Goal: Task Accomplishment & Management: Manage account settings

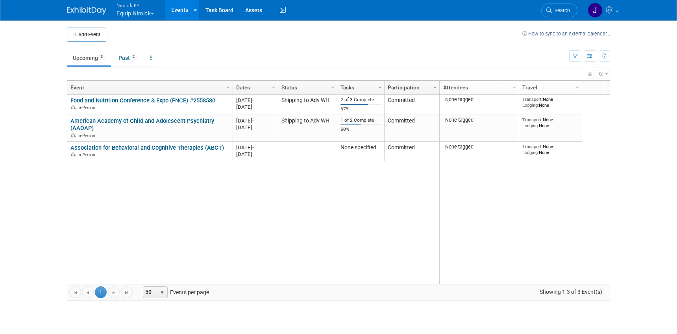
click at [148, 11] on button "Nimlok KY Equip Nimlok" at bounding box center [140, 10] width 48 height 20
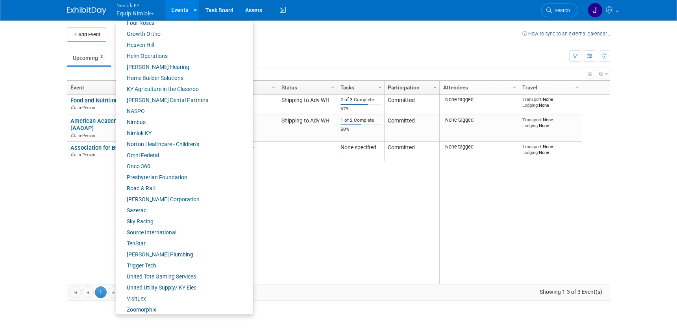
scroll to position [275, 0]
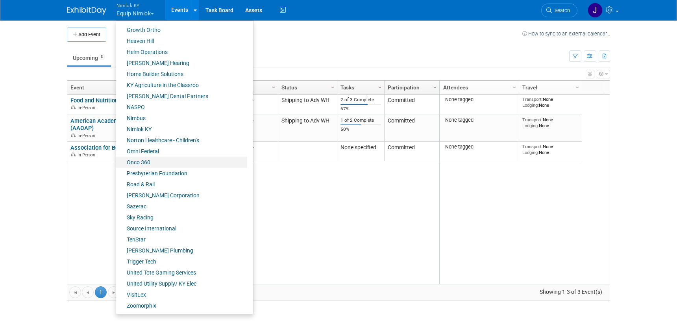
click at [164, 159] on link "Onco 360" at bounding box center [181, 162] width 131 height 11
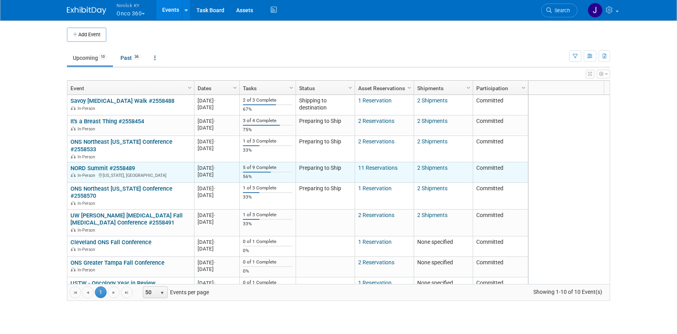
click at [124, 165] on link "NORD Summit #2558489" at bounding box center [102, 168] width 65 height 7
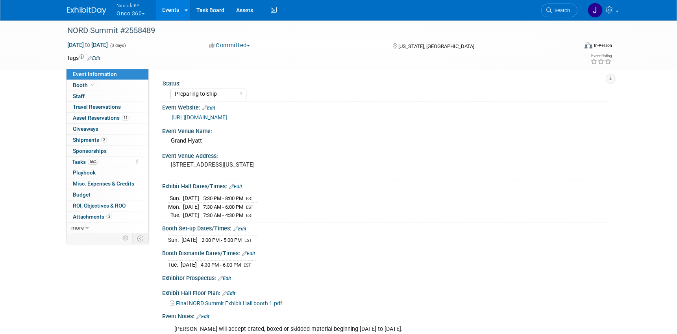
select select "Preparing to Ship"
click at [117, 115] on span "Asset Reservations 11" at bounding box center [101, 118] width 57 height 6
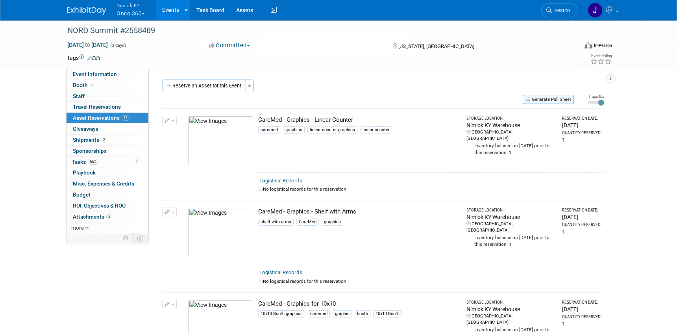
click at [546, 96] on button "Generate Pull Sheet" at bounding box center [548, 99] width 51 height 9
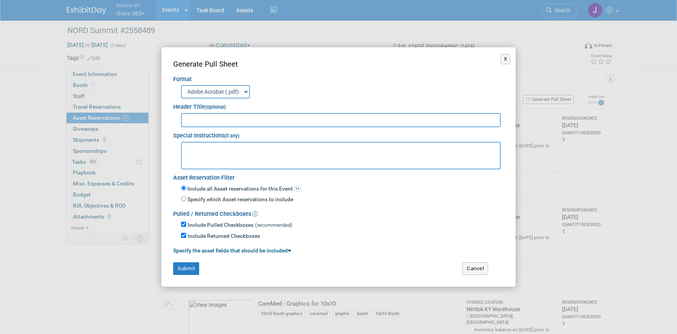
click at [400, 125] on input "text" at bounding box center [341, 120] width 320 height 14
type input "2558489"
click at [505, 56] on button "X" at bounding box center [506, 59] width 10 height 10
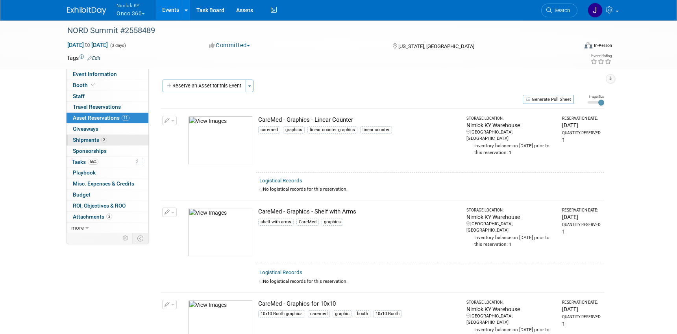
click at [112, 137] on link "2 Shipments 2" at bounding box center [108, 140] width 82 height 11
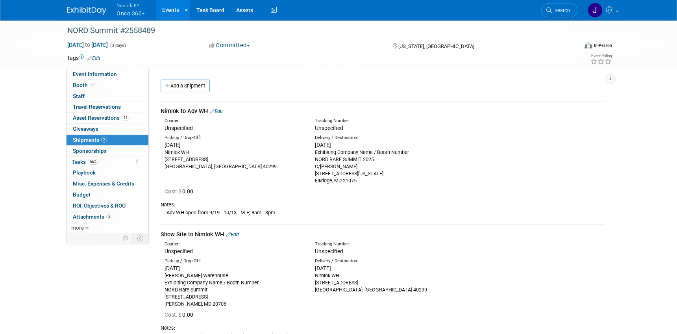
click at [135, 15] on button "Nimlok KY Onco 360" at bounding box center [135, 10] width 39 height 20
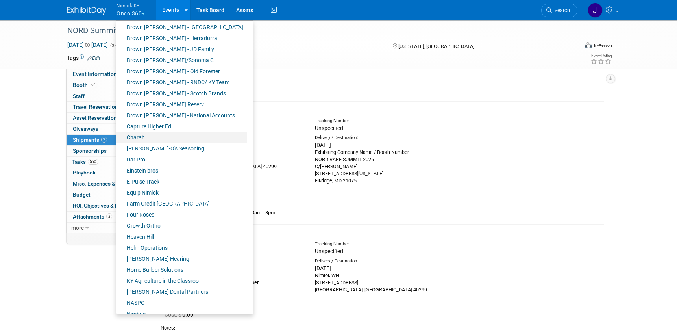
scroll to position [80, 0]
click at [163, 204] on link "Farm Credit [GEOGRAPHIC_DATA]" at bounding box center [181, 203] width 131 height 11
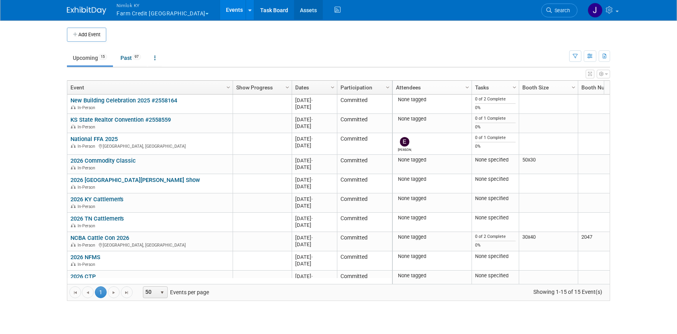
click at [294, 11] on link "Assets" at bounding box center [308, 10] width 29 height 20
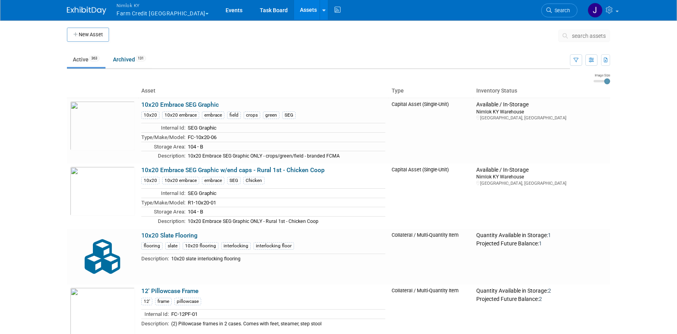
click at [600, 36] on span "search assets" at bounding box center [589, 36] width 34 height 6
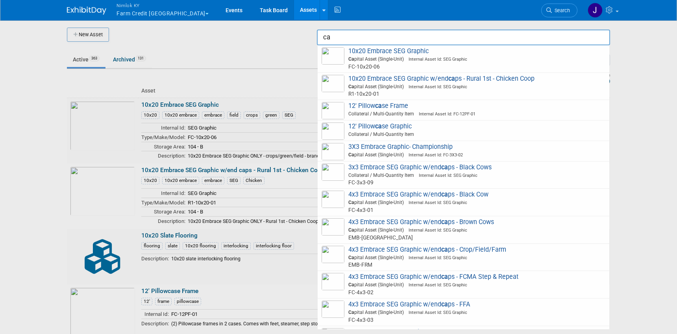
type input "c"
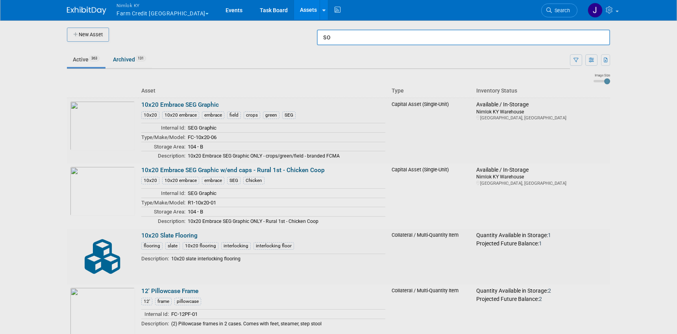
type input "s"
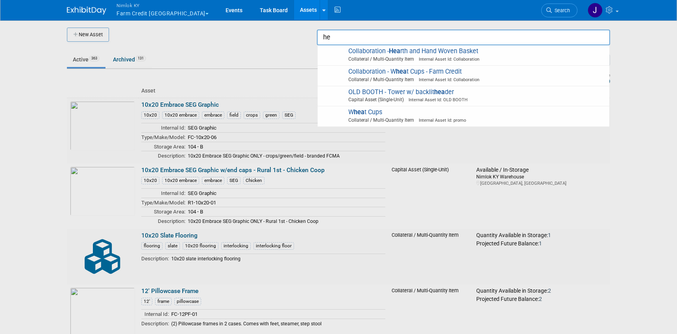
type input "h"
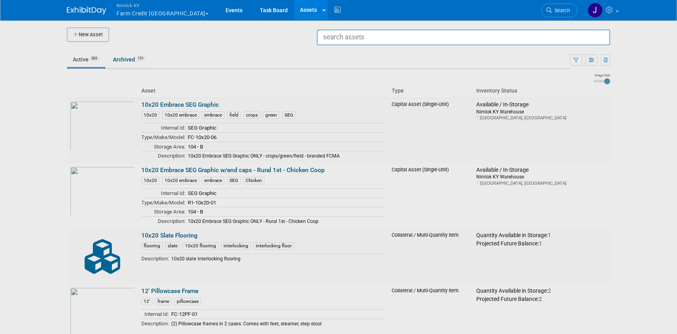
click at [339, 50] on div at bounding box center [339, 167] width 0 height 334
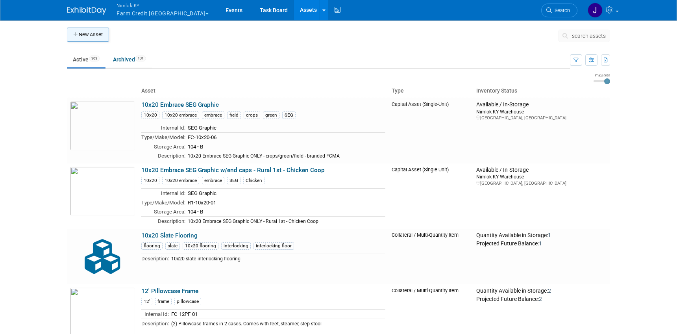
click at [93, 35] on button "New Asset" at bounding box center [88, 35] width 42 height 14
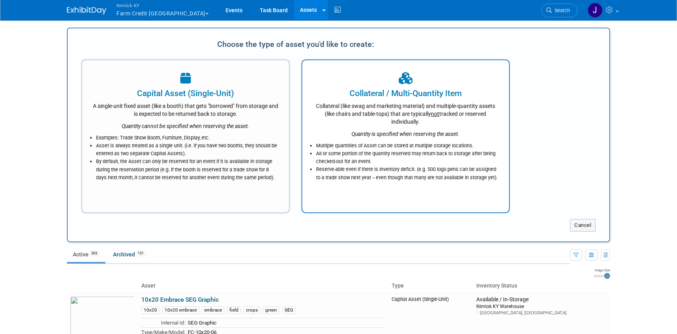
click at [421, 118] on div "Collateral (like swag and marketing material) and multiple-quantity assets (lik…" at bounding box center [405, 112] width 187 height 26
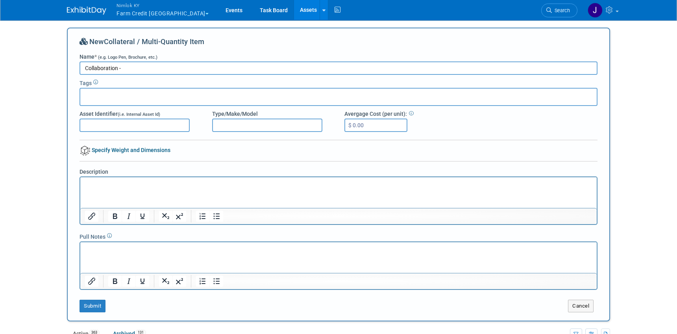
paste input "Sony Noise Canceling On-Ear Headphones"
click at [121, 66] on input "Collaboration - Sony Noise Canceling On-Ear Headphones" at bounding box center [339, 67] width 518 height 13
type input "Collaboration - Giveaway - Sony Noise Canceling On-Ear Headphones"
click at [137, 102] on div at bounding box center [339, 97] width 518 height 18
type input "Collaboration"
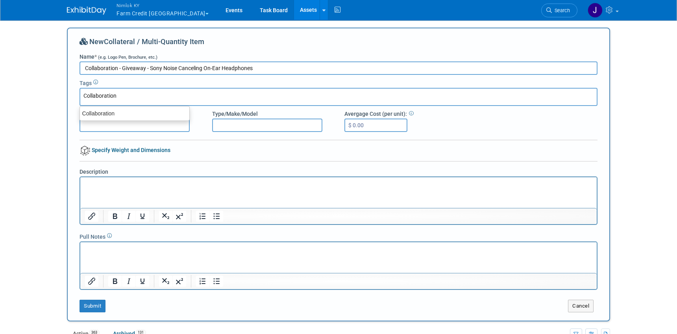
type input "Collaboration"
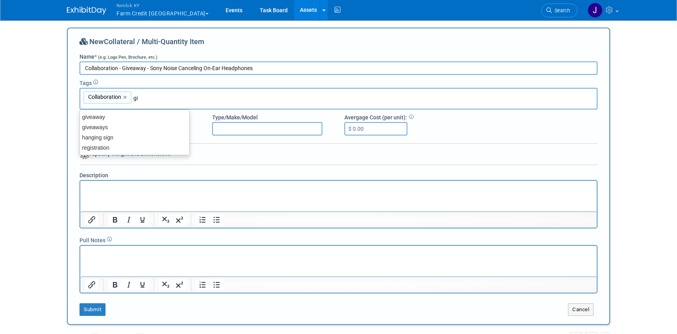
type input "giveaway"
type input "Collaboration, giveaway"
type input "promo"
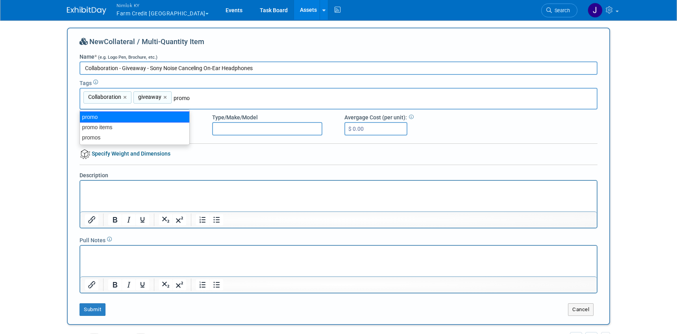
type input "Collaboration, giveaway, promo"
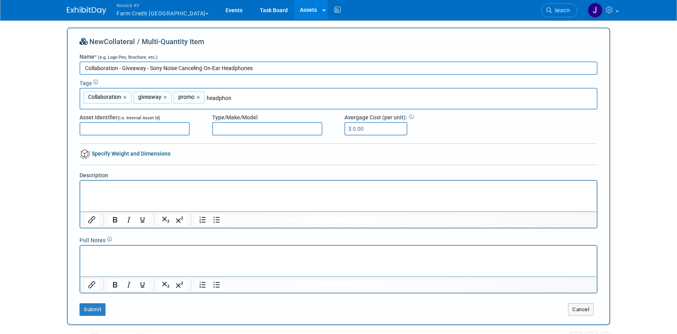
type input "headphone"
type input "Collaboration, giveaway, promo, headphone"
type input "headphones"
type input "Collaboration, giveaway, promo, headphone, headphones"
type input "farm credit"
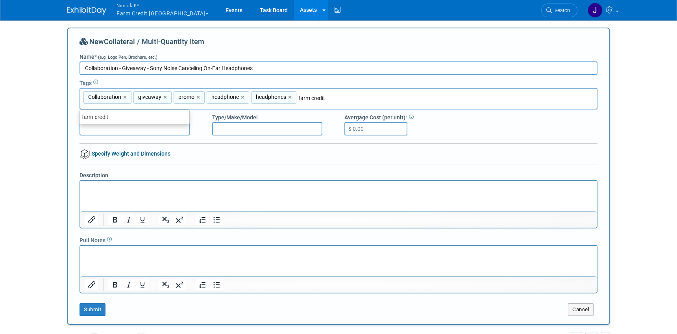
type input "Collaboration, giveaway, promo, headphone, headphones, farm credit"
click at [110, 187] on p "Rich Text Area. Press ALT-0 for help." at bounding box center [339, 188] width 508 height 8
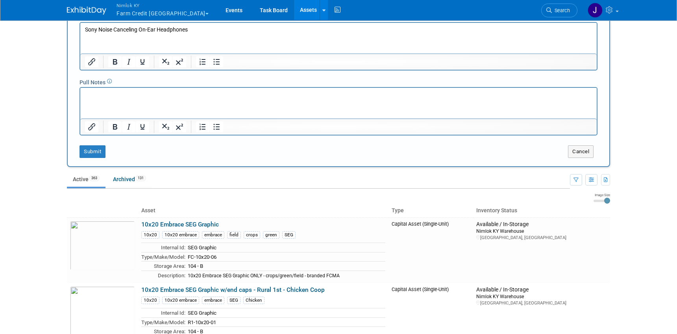
scroll to position [158, 0]
click at [93, 154] on button "Submit" at bounding box center [93, 151] width 26 height 13
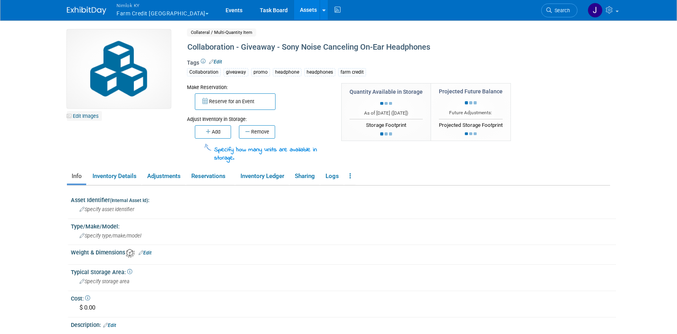
click at [89, 115] on link "Edit Images" at bounding box center [84, 116] width 35 height 10
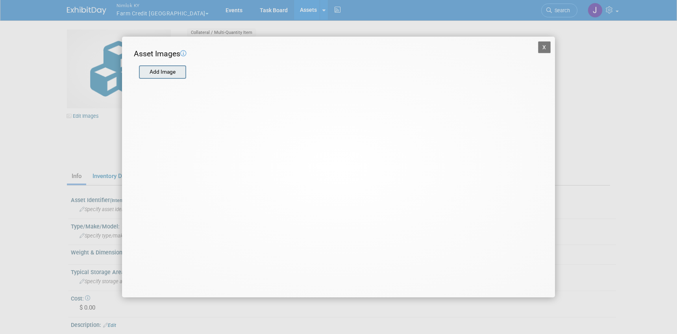
click at [162, 67] on input "file" at bounding box center [139, 72] width 94 height 12
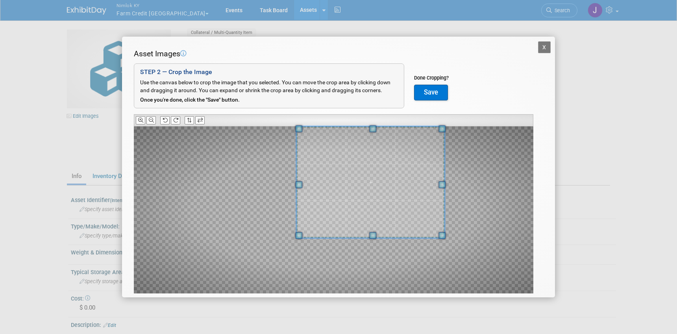
click at [387, 108] on div "Asset Images Add Image STEP 2 — Crop the Image Use the canvas below to crop the…" at bounding box center [339, 183] width 410 height 270
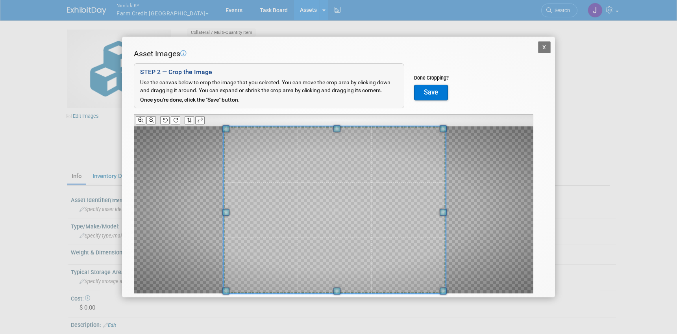
click at [215, 287] on div at bounding box center [334, 209] width 400 height 167
click at [432, 90] on button "Save" at bounding box center [431, 93] width 34 height 16
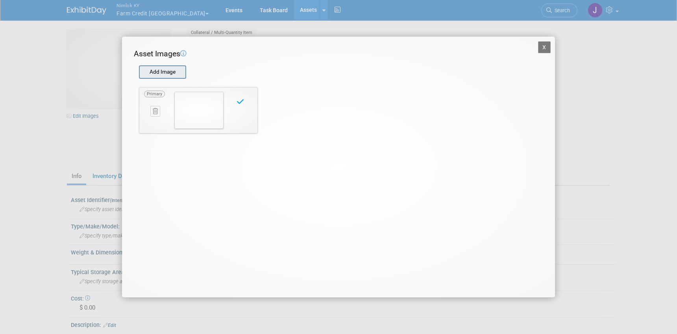
click at [174, 75] on input "file" at bounding box center [139, 72] width 94 height 12
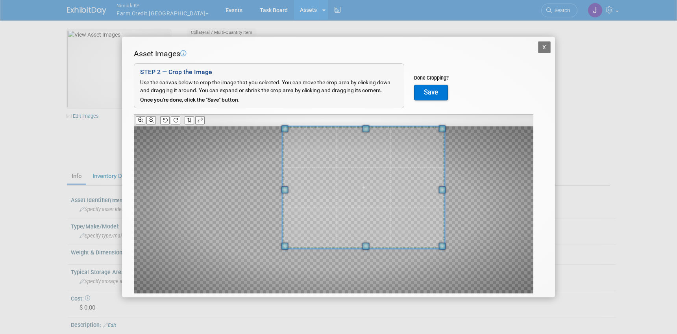
click at [428, 121] on div "Asset Images Add Image STEP 2 — Crop the Image Use the canvas below to crop the…" at bounding box center [339, 183] width 410 height 270
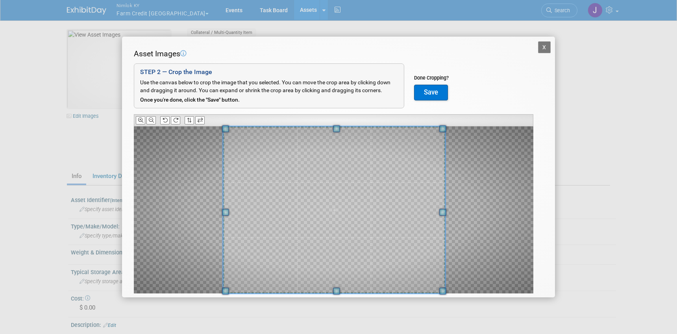
click at [219, 278] on div at bounding box center [334, 209] width 400 height 167
click at [363, 234] on span at bounding box center [334, 209] width 222 height 167
click at [432, 93] on button "Save" at bounding box center [431, 93] width 34 height 16
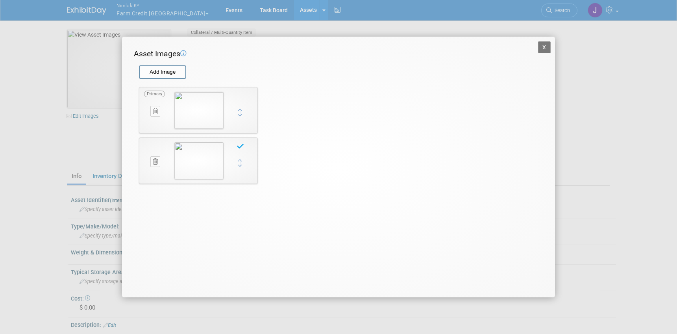
click at [542, 46] on button "X" at bounding box center [544, 47] width 13 height 12
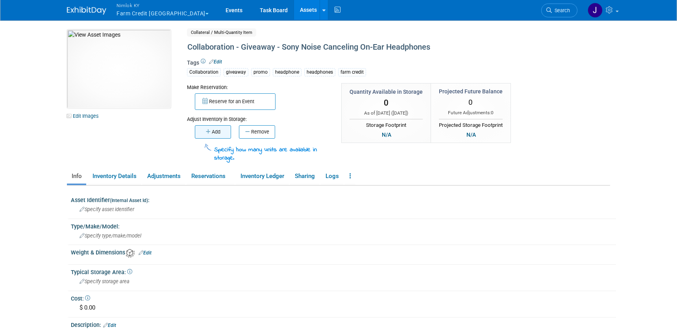
click at [217, 130] on button "Add" at bounding box center [213, 131] width 36 height 13
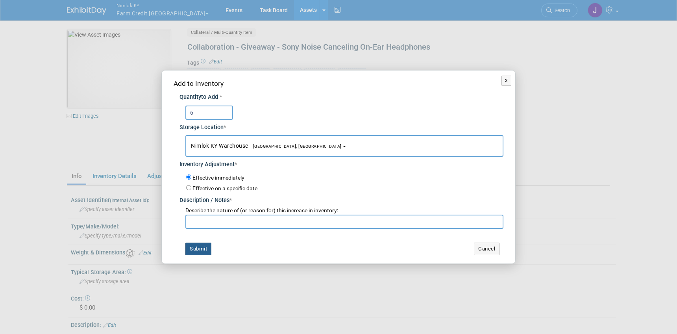
type input "6"
click at [196, 249] on button "Submit" at bounding box center [199, 249] width 26 height 13
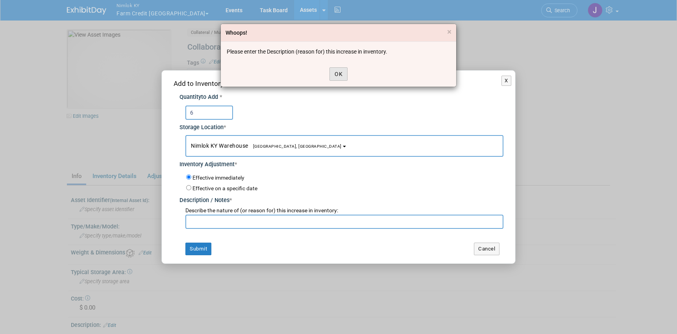
click at [337, 75] on button "OK" at bounding box center [339, 73] width 18 height 13
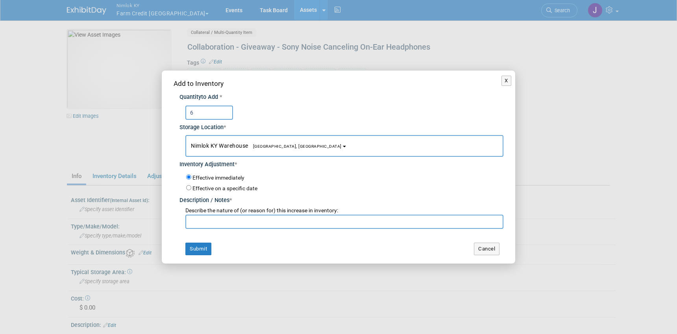
click at [282, 221] on input "text" at bounding box center [345, 222] width 318 height 14
type input "adding to inventory for FFA 2025"
click at [206, 249] on button "Submit" at bounding box center [199, 249] width 26 height 13
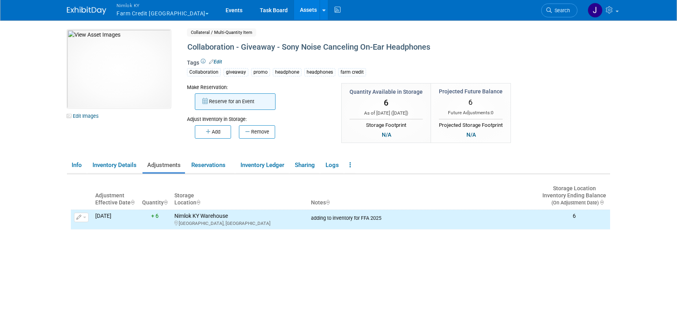
click at [240, 106] on button "Reserve for an Event" at bounding box center [235, 101] width 81 height 17
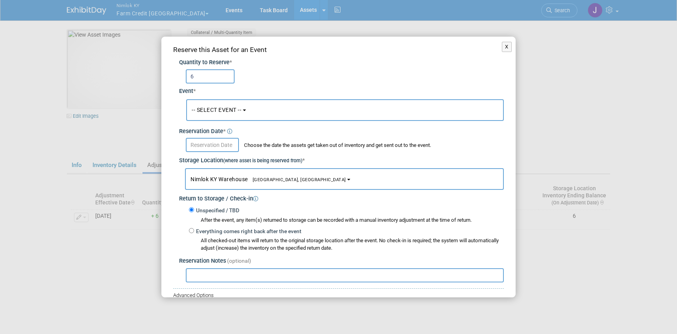
type input "6"
click at [231, 111] on span "-- SELECT EVENT --" at bounding box center [217, 110] width 50 height 6
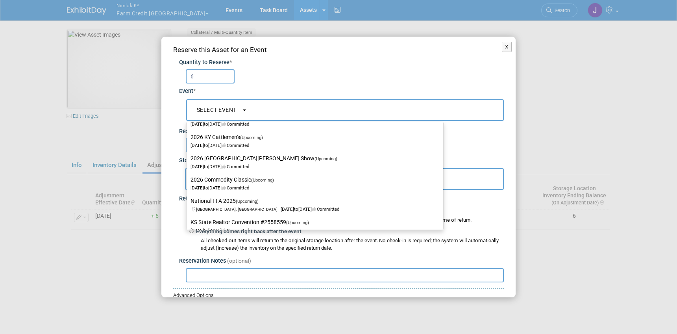
scroll to position [228, 0]
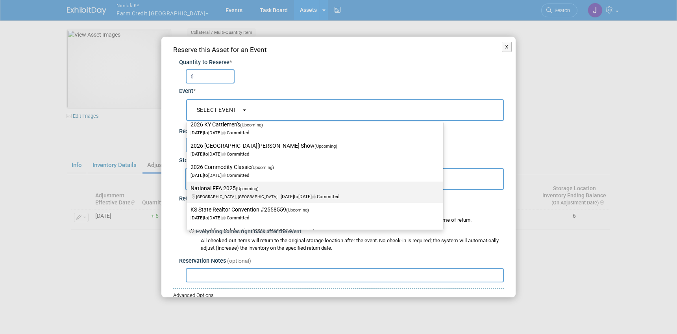
click at [247, 188] on span "(Upcoming)" at bounding box center [247, 188] width 23 height 5
click at [188, 188] on input "National FFA 2025 (Upcoming) Indianapolis, IN Oct 29, 2025 to Oct 31, 2025 Comm…" at bounding box center [185, 188] width 5 height 5
select select "11142014"
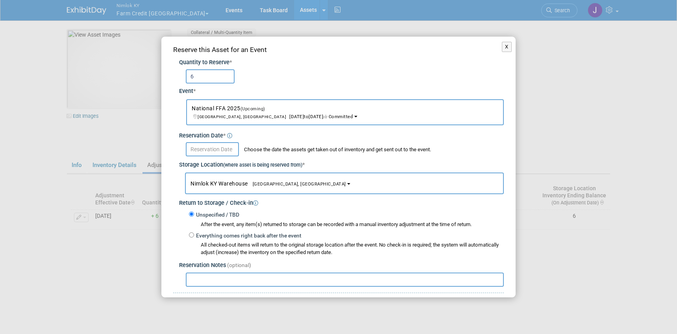
click at [228, 152] on input "text" at bounding box center [212, 149] width 53 height 14
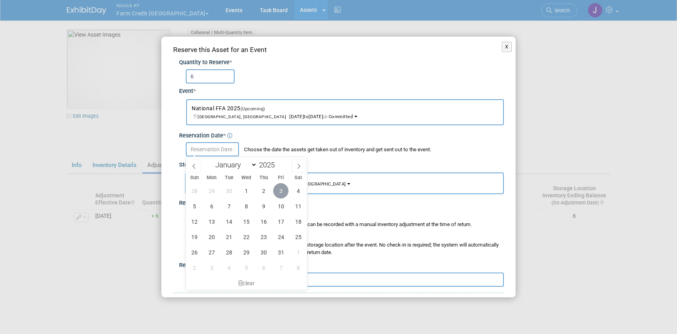
click at [281, 191] on span "3" at bounding box center [280, 190] width 15 height 15
type input "[DATE]"
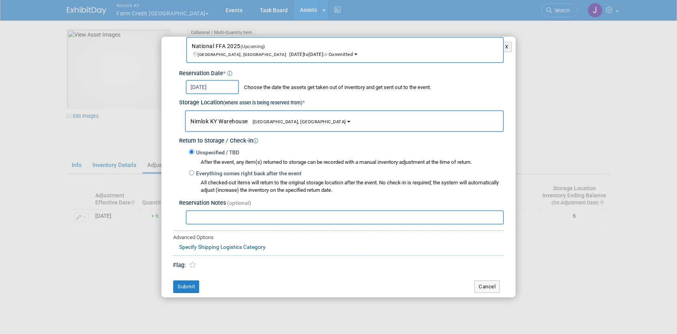
scroll to position [66, 0]
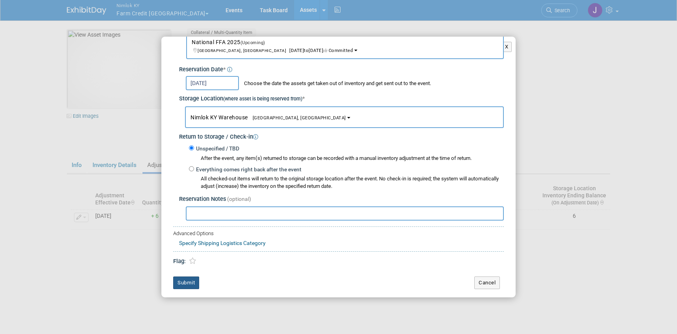
click at [189, 283] on button "Submit" at bounding box center [186, 282] width 26 height 13
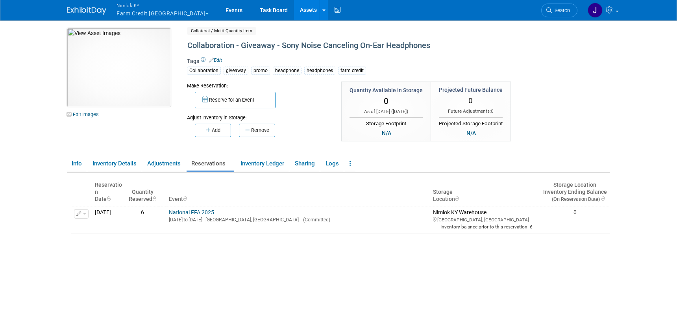
scroll to position [0, 0]
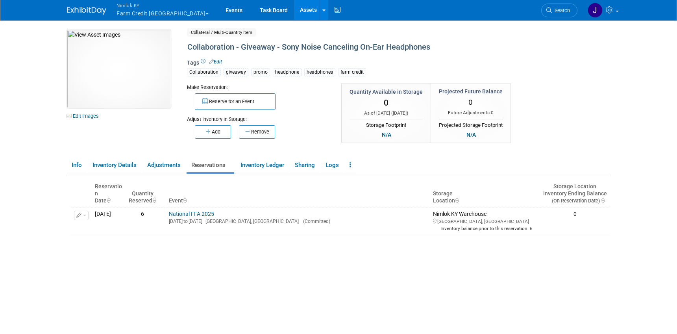
click at [294, 10] on link "Assets" at bounding box center [308, 10] width 29 height 20
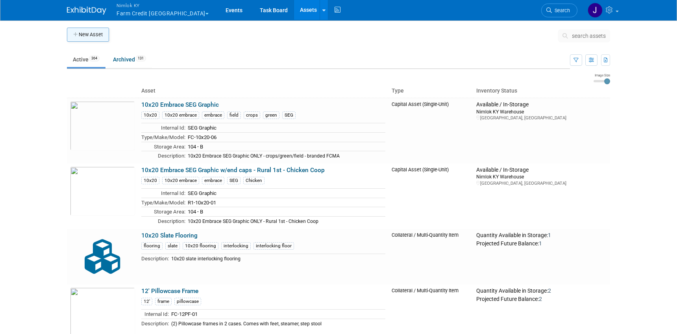
click at [100, 33] on button "New Asset" at bounding box center [88, 35] width 42 height 14
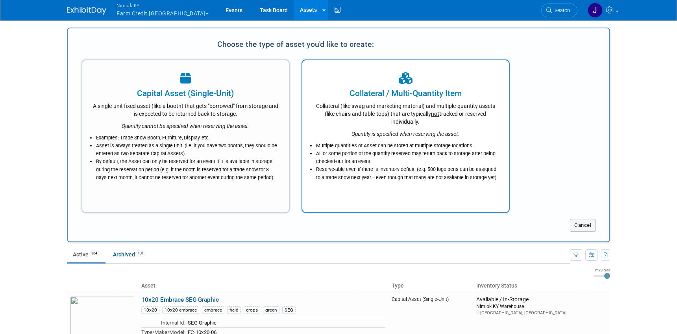
click at [428, 155] on li "All or some portion of the quantity reserved may return back to storage after b…" at bounding box center [407, 158] width 183 height 16
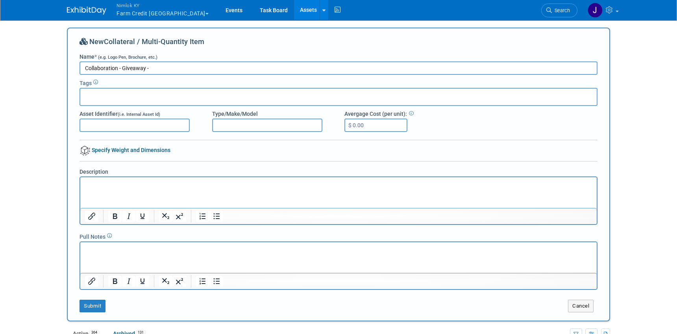
paste input "Polaroid Go Gen 2 Everything Box"
type input "Collaboration - Giveaway - Polaroid Go Gen 2 Everything Box"
click at [137, 95] on input "text" at bounding box center [114, 96] width 63 height 8
type input "Collaboration"
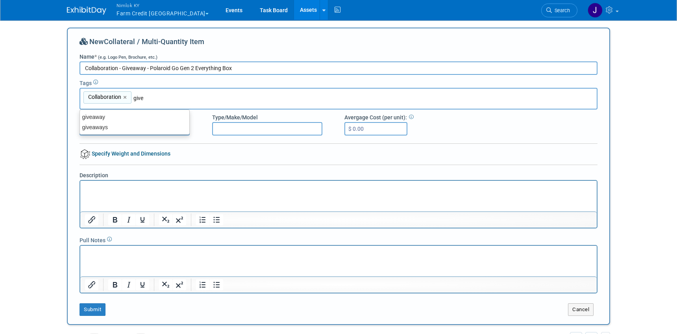
type input "giveaway"
type input "Collaboration, giveaway"
type input "Camera"
type input "Collaboration, giveaway, Camera"
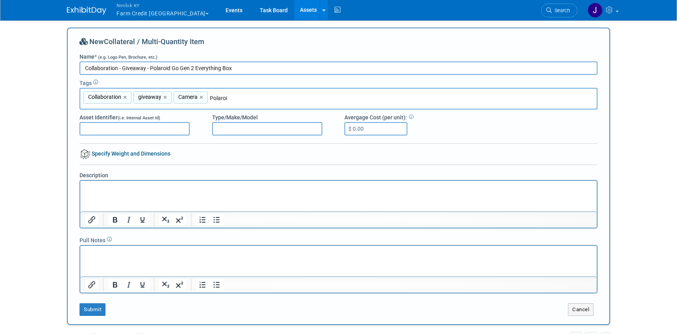
type input "Polaroid"
type input "Collaboration, giveaway, Camera, Polaroid"
click at [105, 191] on html at bounding box center [338, 185] width 517 height 11
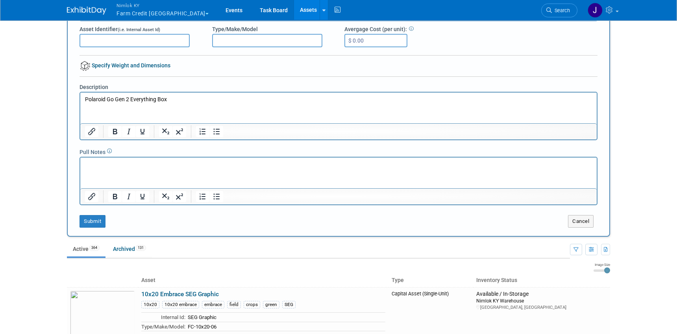
scroll to position [91, 0]
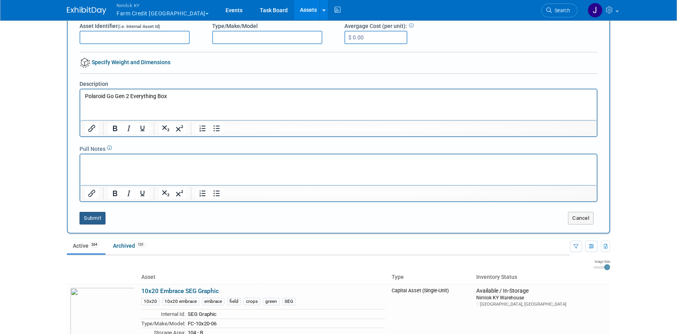
click at [95, 215] on button "Submit" at bounding box center [93, 218] width 26 height 13
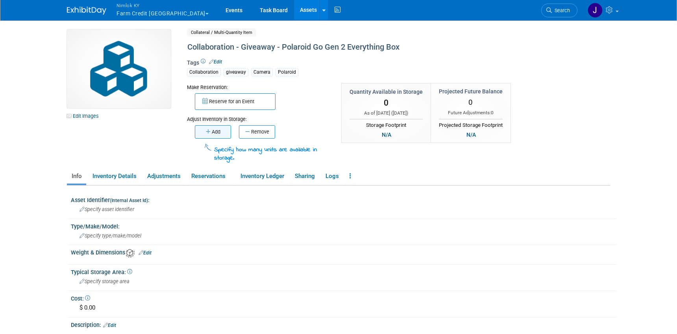
click at [215, 135] on button "Add" at bounding box center [213, 131] width 36 height 13
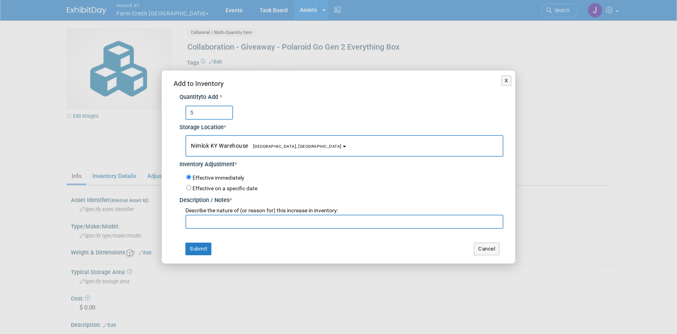
type input "5"
click at [264, 220] on input "text" at bounding box center [345, 222] width 318 height 14
type input "adding to inventory for FFA 2025"
click at [201, 246] on button "Submit" at bounding box center [199, 249] width 26 height 13
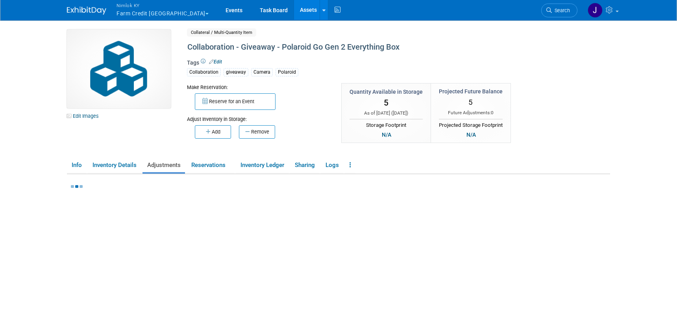
click at [91, 115] on link "Edit Images" at bounding box center [84, 116] width 35 height 10
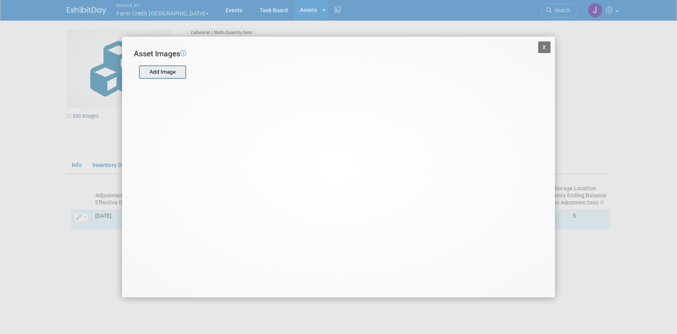
click at [158, 72] on input "file" at bounding box center [139, 72] width 94 height 12
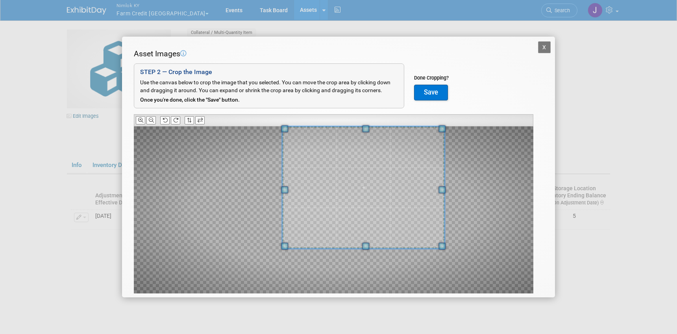
click at [415, 124] on div "Asset Images Add Image STEP 2 — Crop the Image Use the canvas below to crop the…" at bounding box center [339, 183] width 410 height 270
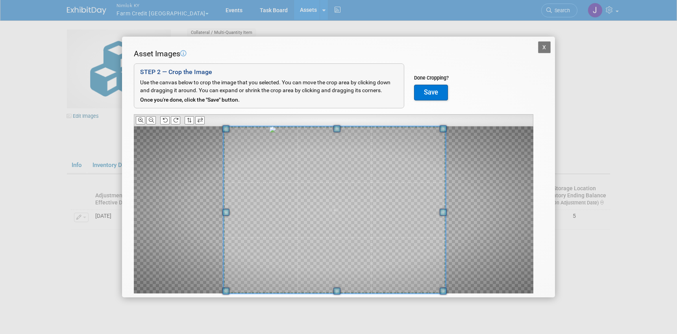
click at [211, 278] on div at bounding box center [334, 209] width 400 height 167
click at [425, 96] on button "Save" at bounding box center [431, 93] width 34 height 16
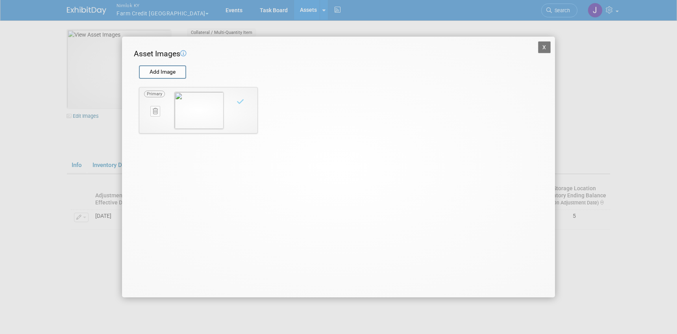
click at [545, 45] on button "X" at bounding box center [544, 47] width 13 height 12
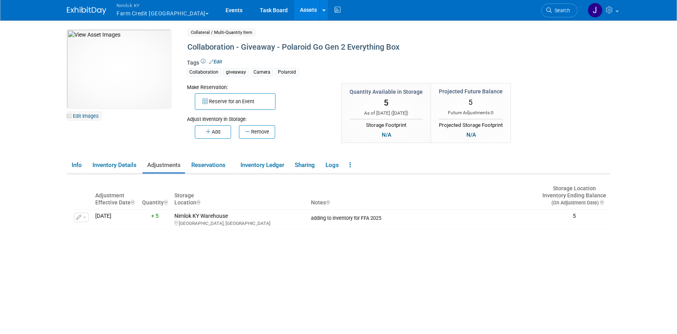
click at [82, 116] on link "Edit Images" at bounding box center [84, 116] width 35 height 10
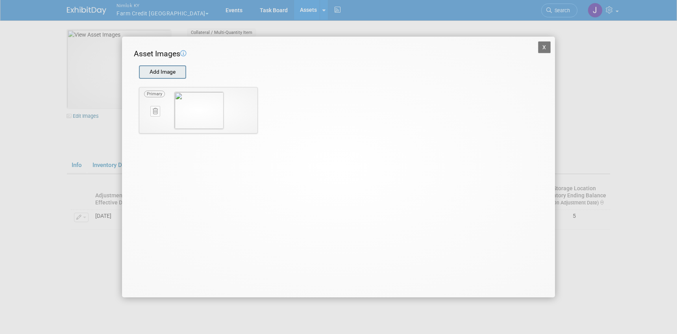
click at [163, 74] on input "file" at bounding box center [139, 72] width 94 height 12
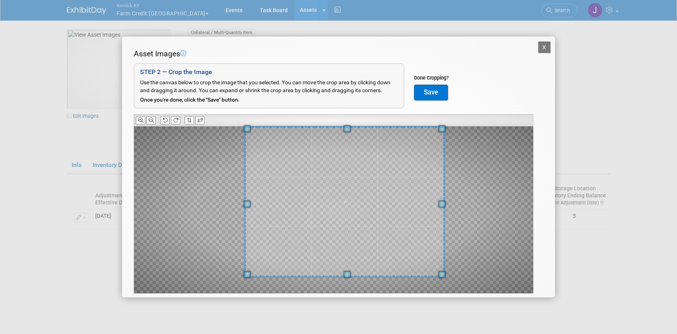
click at [438, 126] on div at bounding box center [345, 201] width 200 height 150
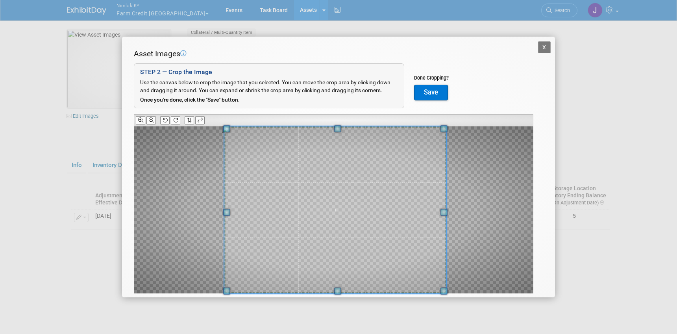
click at [217, 284] on div at bounding box center [334, 209] width 400 height 167
click at [322, 252] on span at bounding box center [334, 209] width 222 height 167
click at [423, 91] on button "Save" at bounding box center [431, 93] width 34 height 16
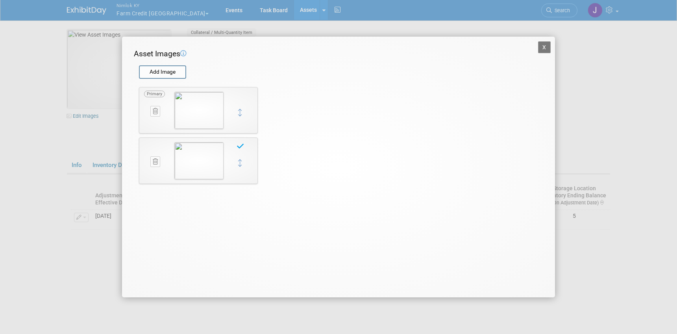
click at [544, 46] on button "X" at bounding box center [544, 47] width 13 height 12
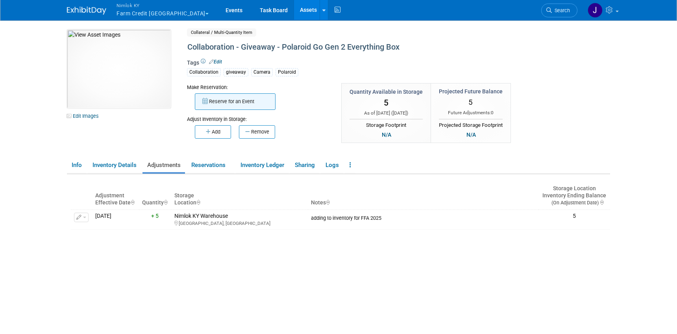
click at [261, 98] on button "Reserve for an Event" at bounding box center [235, 101] width 81 height 17
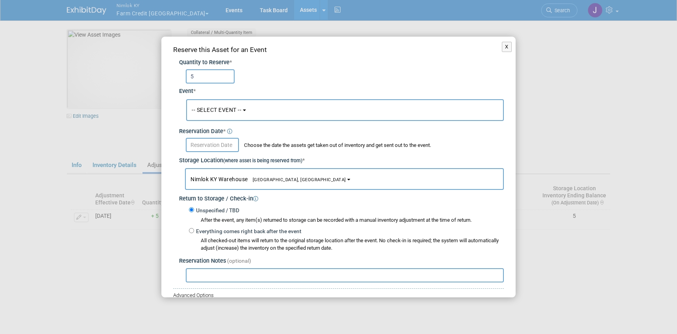
type input "5"
click at [239, 108] on span "-- SELECT EVENT --" at bounding box center [217, 110] width 50 height 6
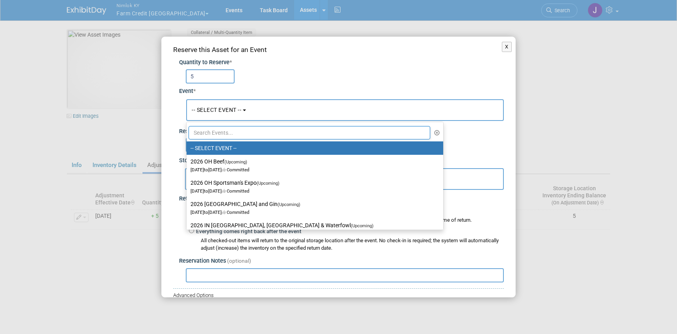
scroll to position [2, 0]
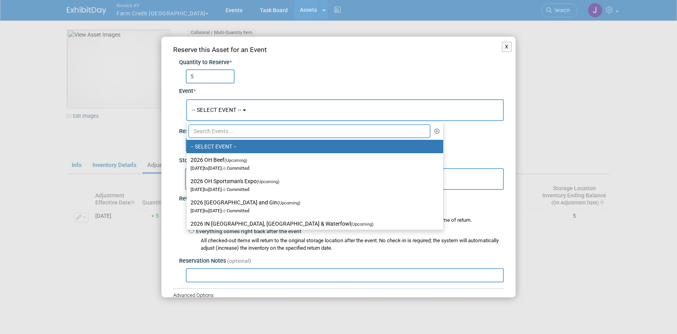
click at [233, 131] on input "text" at bounding box center [310, 130] width 242 height 13
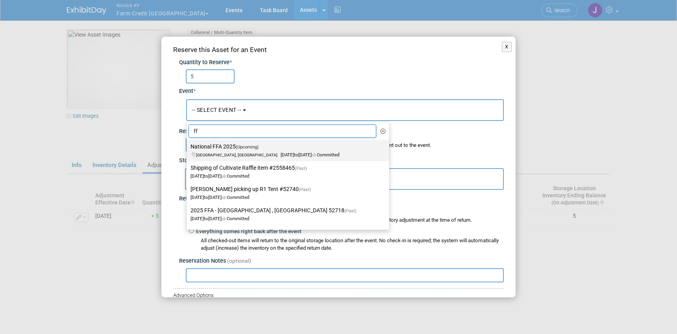
type input "ff"
click at [232, 150] on label "National FFA 2025 (Upcoming) Indianapolis, IN Oct 29, 2025 to Oct 31, 2025 Comm…" at bounding box center [286, 150] width 191 height 18
click at [188, 149] on input "National FFA 2025 (Upcoming) Indianapolis, IN Oct 29, 2025 to Oct 31, 2025 Comm…" at bounding box center [185, 146] width 5 height 5
select select "11142014"
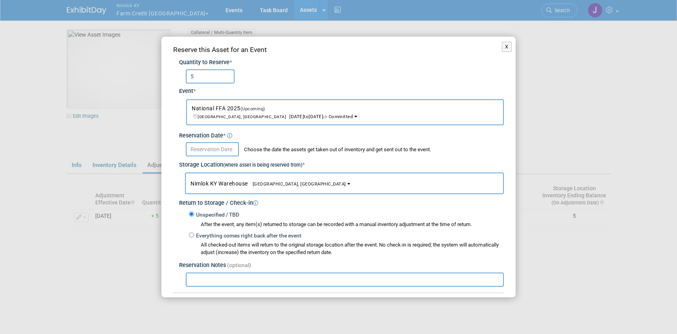
click at [232, 150] on input "text" at bounding box center [212, 149] width 53 height 14
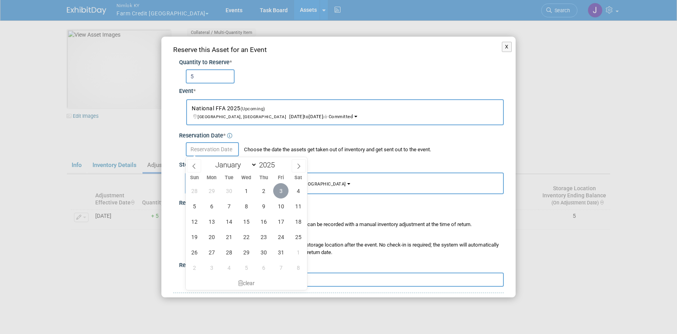
click at [281, 190] on span "3" at bounding box center [280, 190] width 15 height 15
type input "Oct 3, 2025"
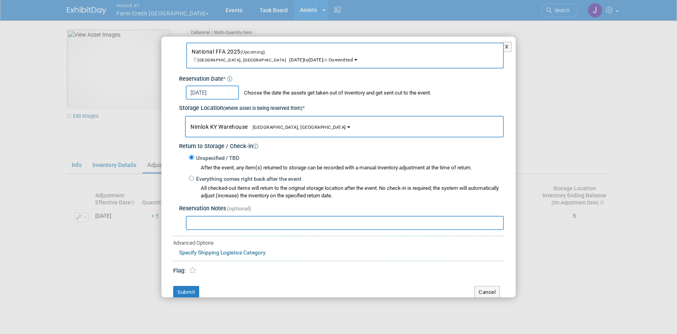
scroll to position [66, 0]
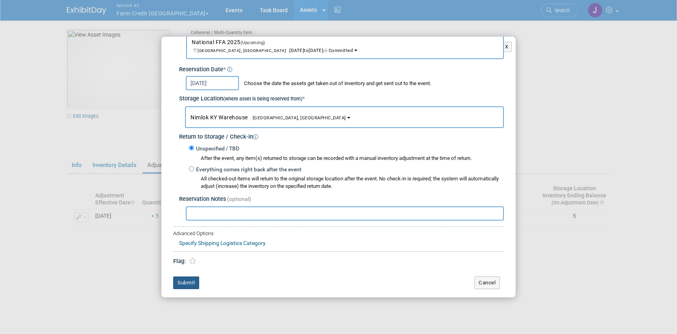
click at [193, 283] on button "Submit" at bounding box center [186, 282] width 26 height 13
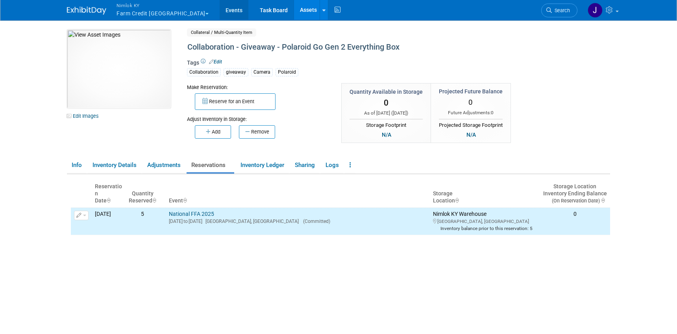
click at [220, 2] on link "Events" at bounding box center [234, 10] width 29 height 20
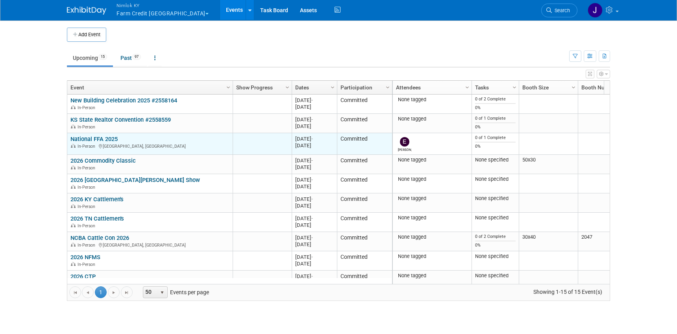
click at [112, 140] on link "National FFA 2025" at bounding box center [93, 138] width 47 height 7
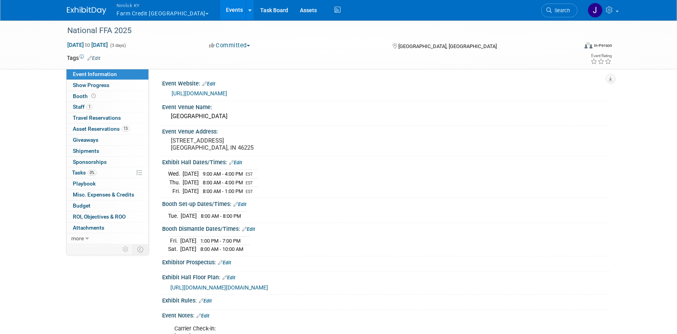
click at [623, 8] on div "Nimlok KY Farm Credit [GEOGRAPHIC_DATA] Explore: My Workspaces 48 Go to Workspa…" at bounding box center [338, 10] width 677 height 21
click at [619, 11] on span at bounding box center [617, 12] width 3 height 2
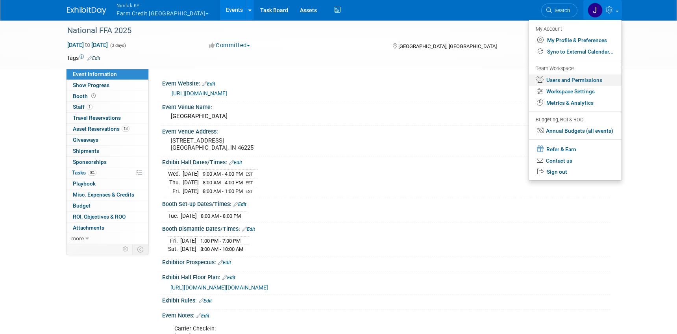
click at [592, 78] on link "Users and Permissions" at bounding box center [575, 79] width 93 height 11
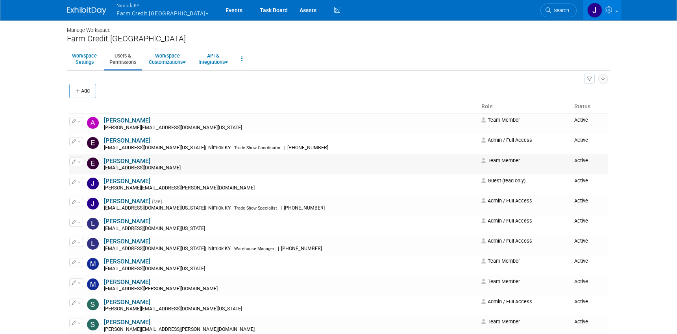
click at [121, 161] on link "[PERSON_NAME]" at bounding box center [127, 161] width 46 height 7
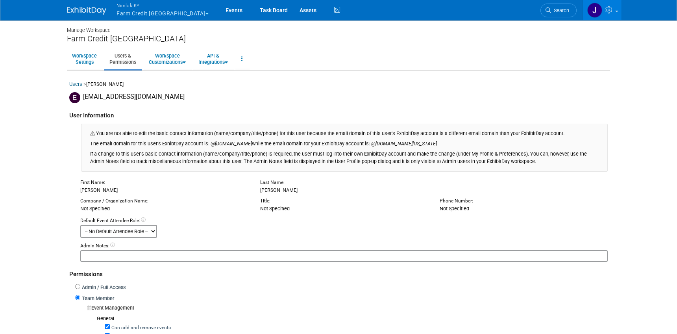
click at [122, 54] on link "Users & Permissions" at bounding box center [122, 58] width 37 height 19
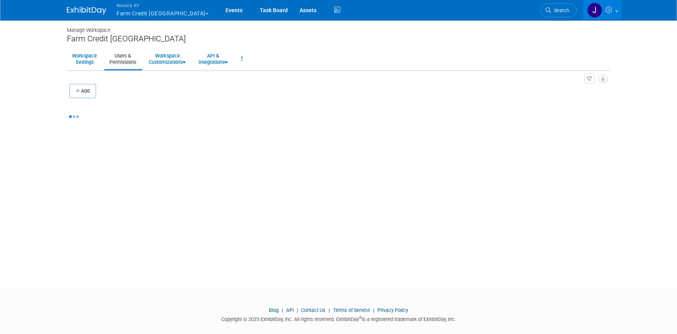
click at [85, 58] on link "Workspace Settings" at bounding box center [84, 58] width 35 height 19
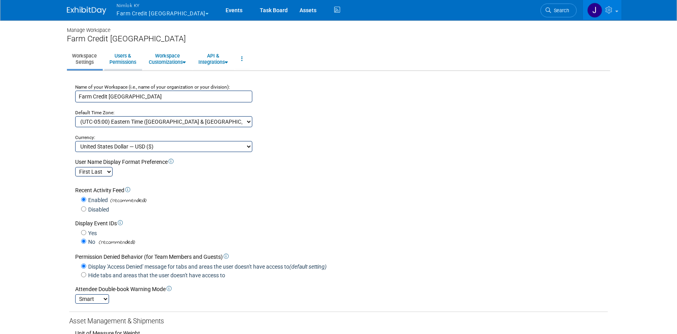
click at [116, 65] on link "Users & Permissions" at bounding box center [122, 58] width 37 height 19
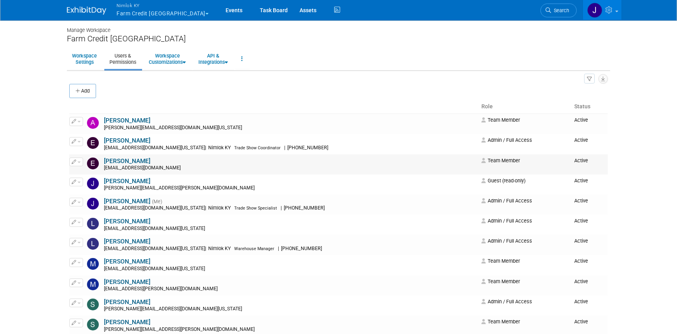
click at [79, 160] on button "button" at bounding box center [76, 162] width 14 height 9
click at [93, 186] on span "Impersonate" at bounding box center [102, 187] width 34 height 6
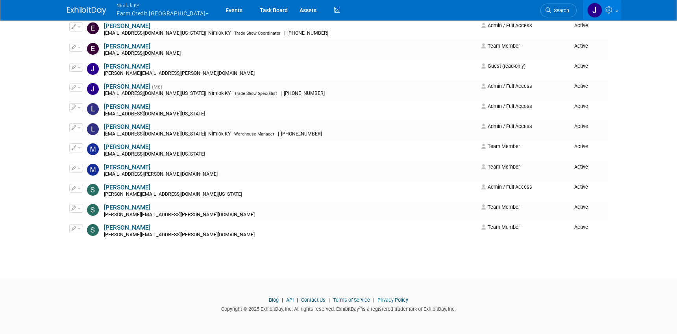
click at [616, 15] on link at bounding box center [602, 10] width 39 height 20
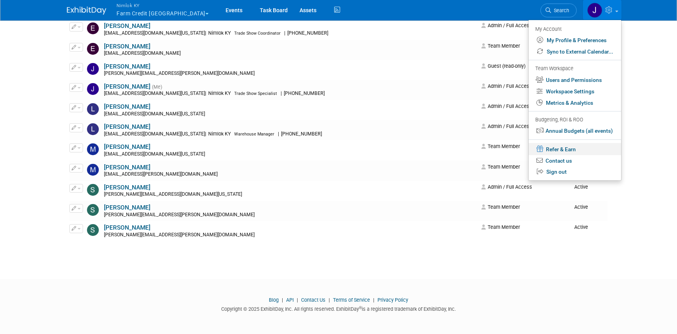
click at [582, 149] on link "Refer & Earn" at bounding box center [575, 149] width 93 height 12
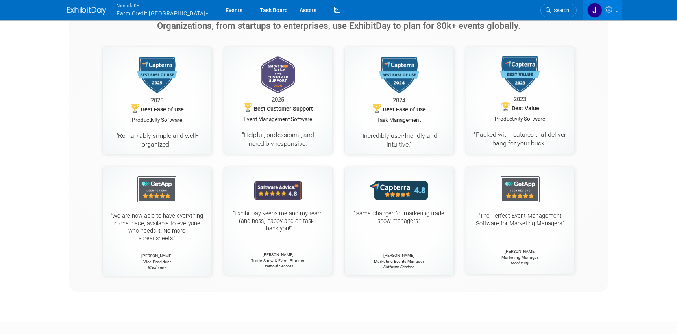
scroll to position [419, 0]
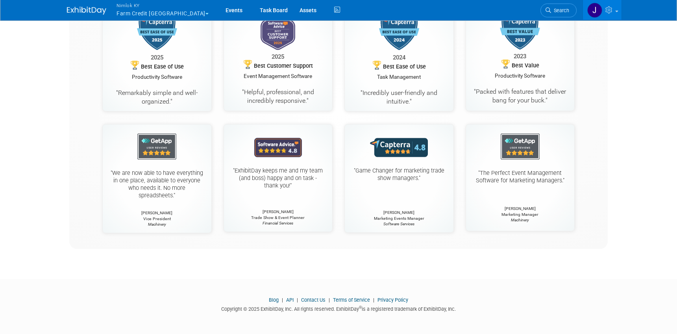
click at [274, 299] on link "Blog" at bounding box center [274, 300] width 10 height 6
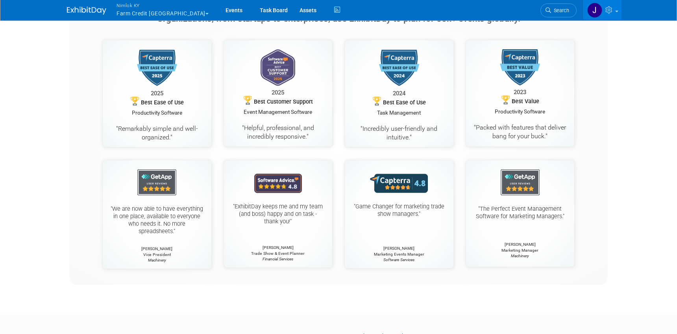
scroll to position [0, 0]
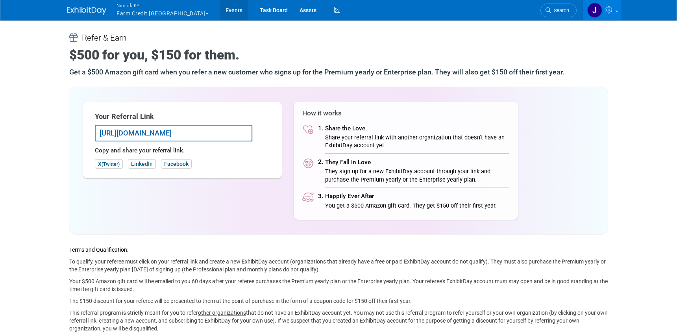
click at [220, 14] on link "Events" at bounding box center [234, 10] width 29 height 20
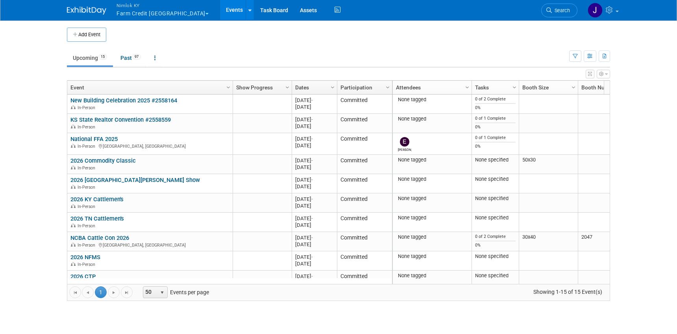
scroll to position [47, 0]
